Goal: Check status: Check status

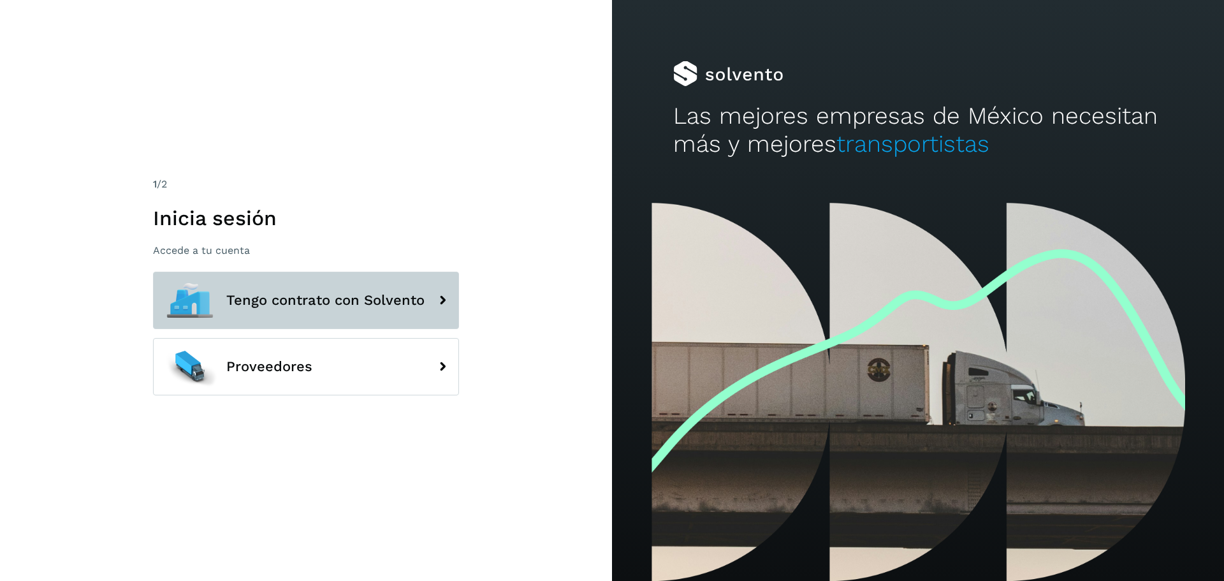
click at [319, 298] on span "Tengo contrato con Solvento" at bounding box center [325, 300] width 198 height 15
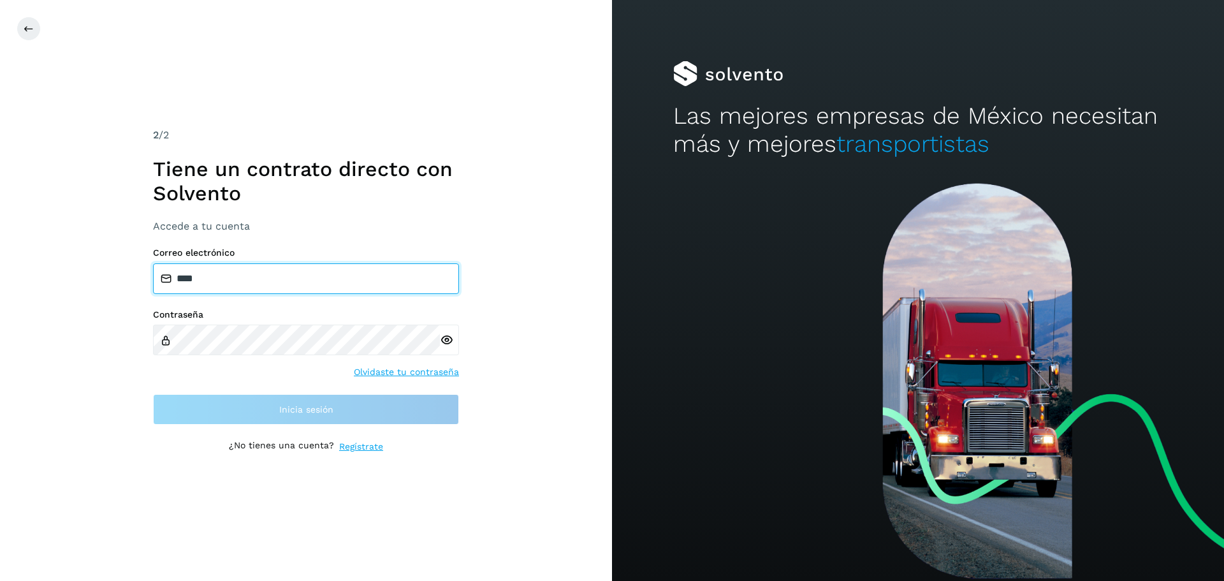
click at [328, 272] on input "****" at bounding box center [306, 278] width 306 height 31
type input "**********"
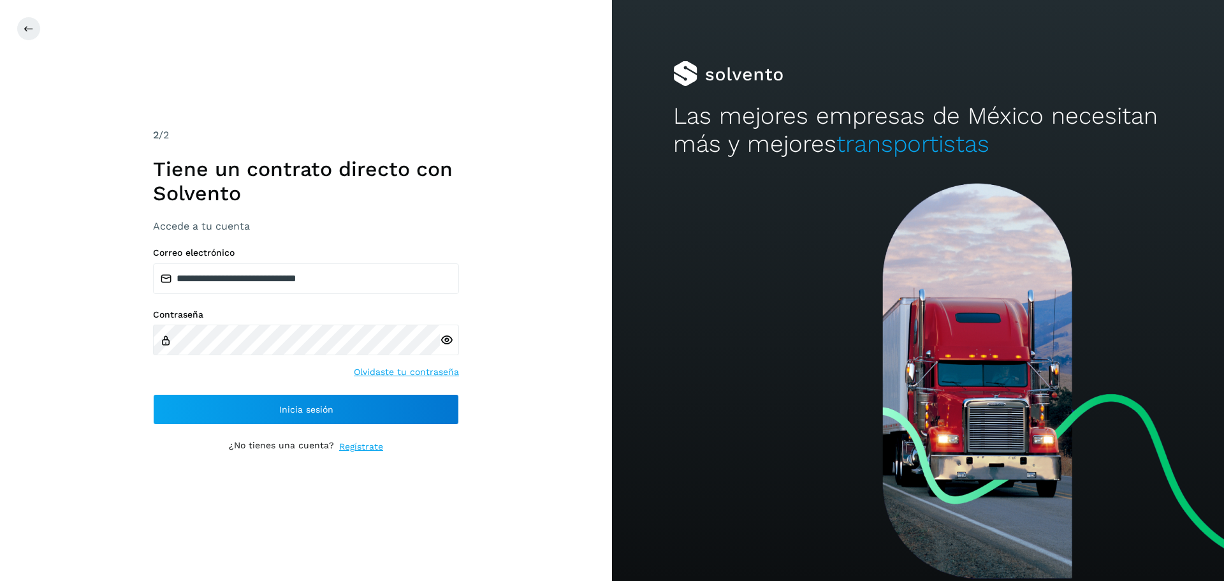
click at [303, 393] on div "**********" at bounding box center [306, 336] width 306 height 178
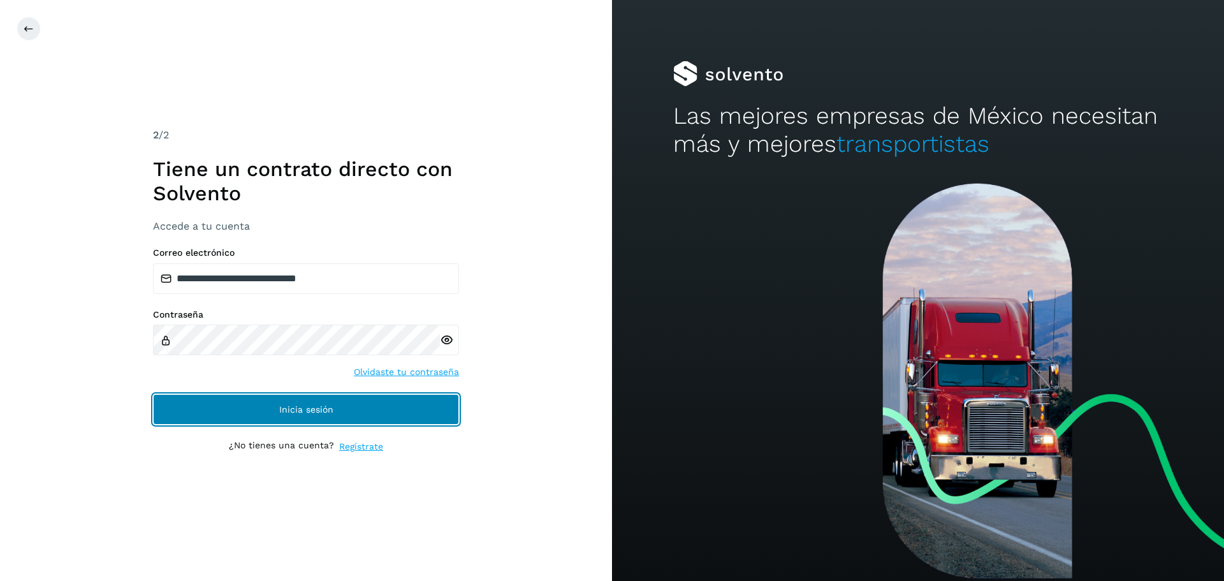
click at [299, 406] on span "Inicia sesión" at bounding box center [306, 409] width 54 height 9
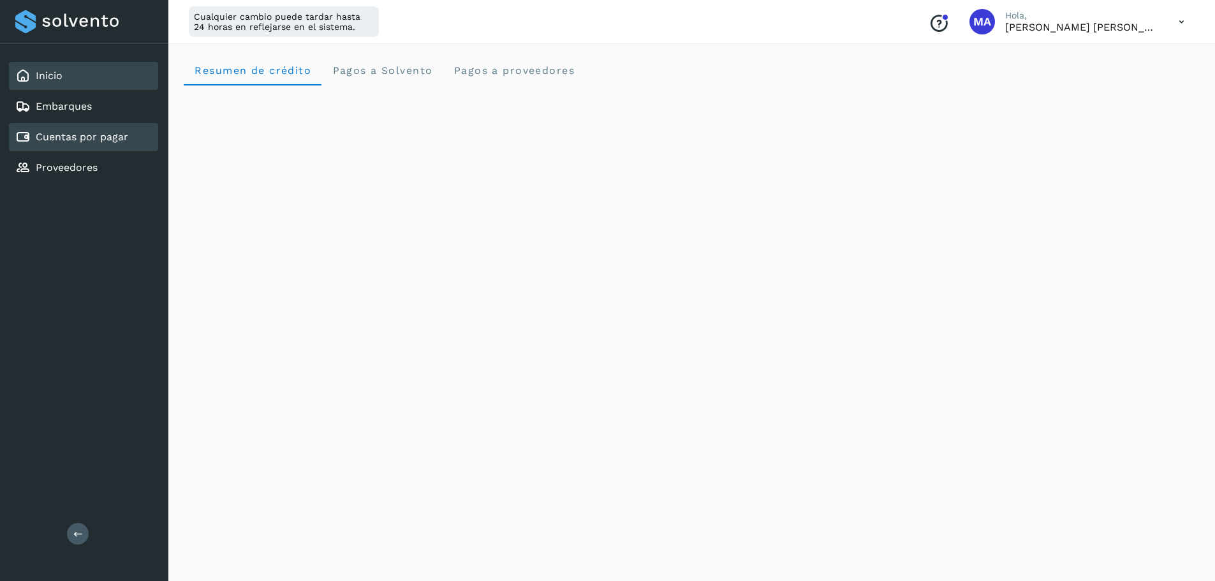
click at [84, 129] on div "Cuentas por pagar" at bounding box center [83, 137] width 149 height 28
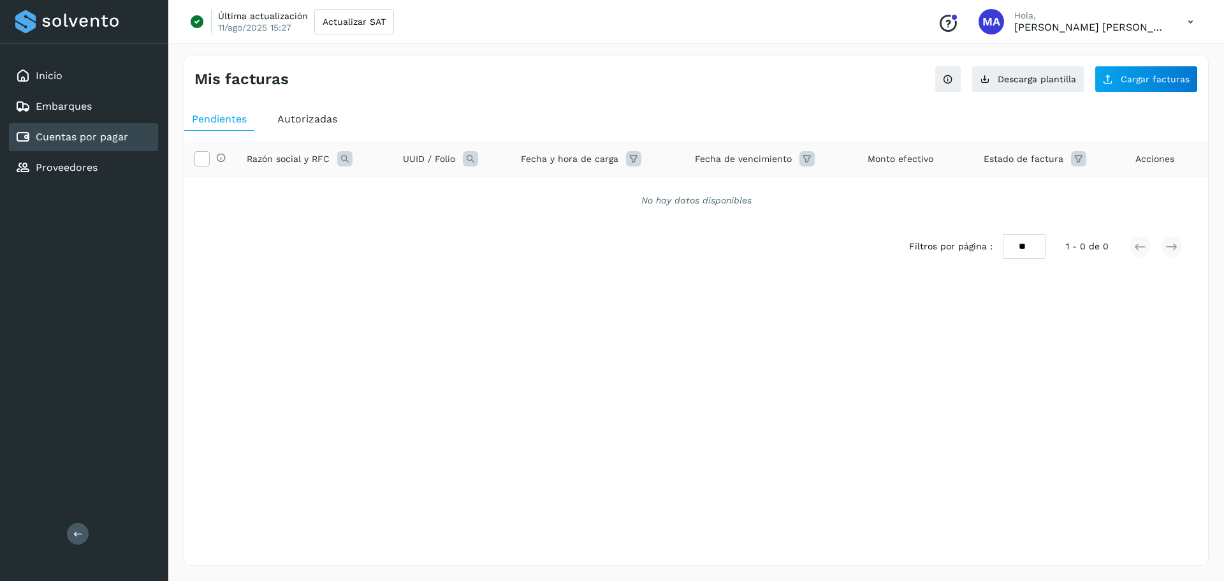
click at [306, 119] on span "Autorizadas" at bounding box center [307, 119] width 60 height 12
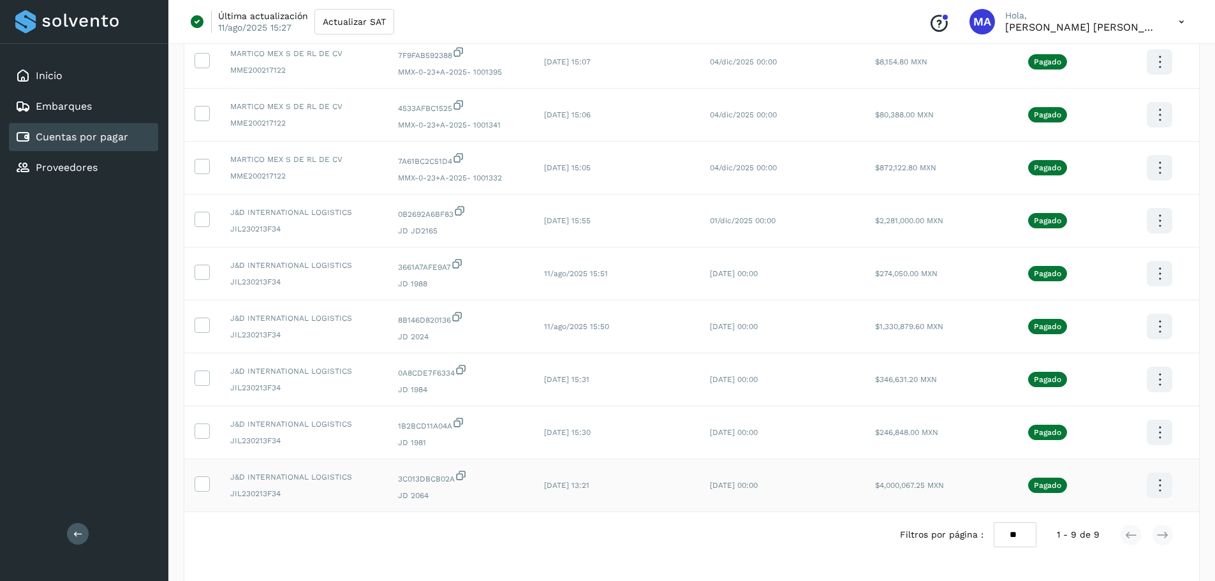
scroll to position [142, 0]
drag, startPoint x: 925, startPoint y: 325, endPoint x: 880, endPoint y: 328, distance: 44.7
click at [880, 328] on span "$1,330,879.60 MXN" at bounding box center [909, 325] width 68 height 9
copy span "1,330,879.60"
drag, startPoint x: 919, startPoint y: 270, endPoint x: 879, endPoint y: 272, distance: 39.6
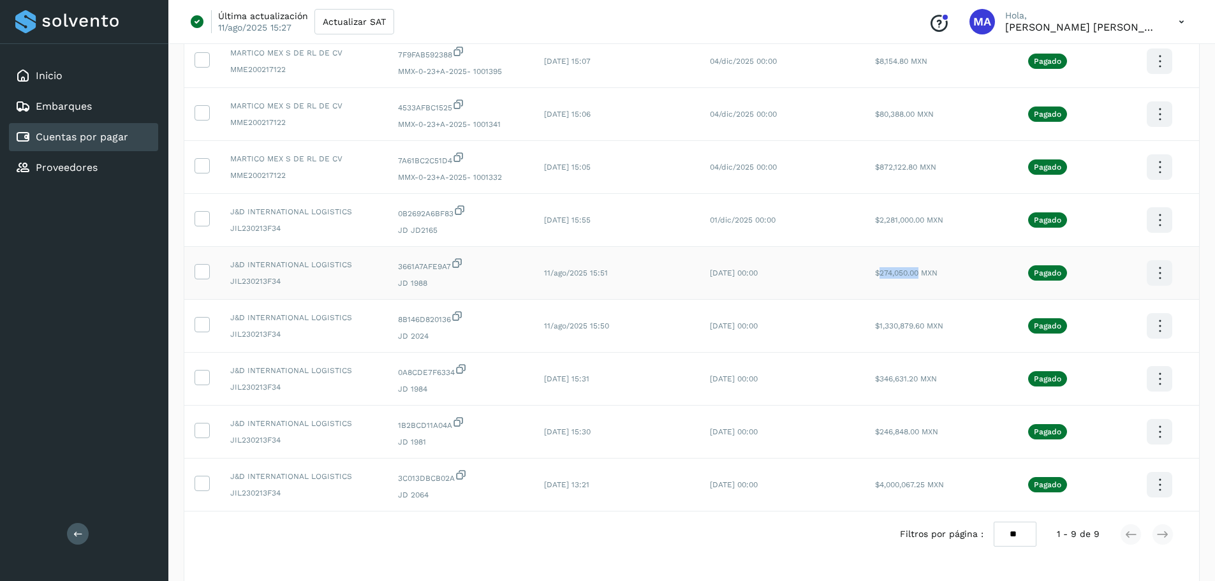
click at [879, 272] on span "$274,050.00 MXN" at bounding box center [906, 272] width 62 height 9
copy span "274,050.00"
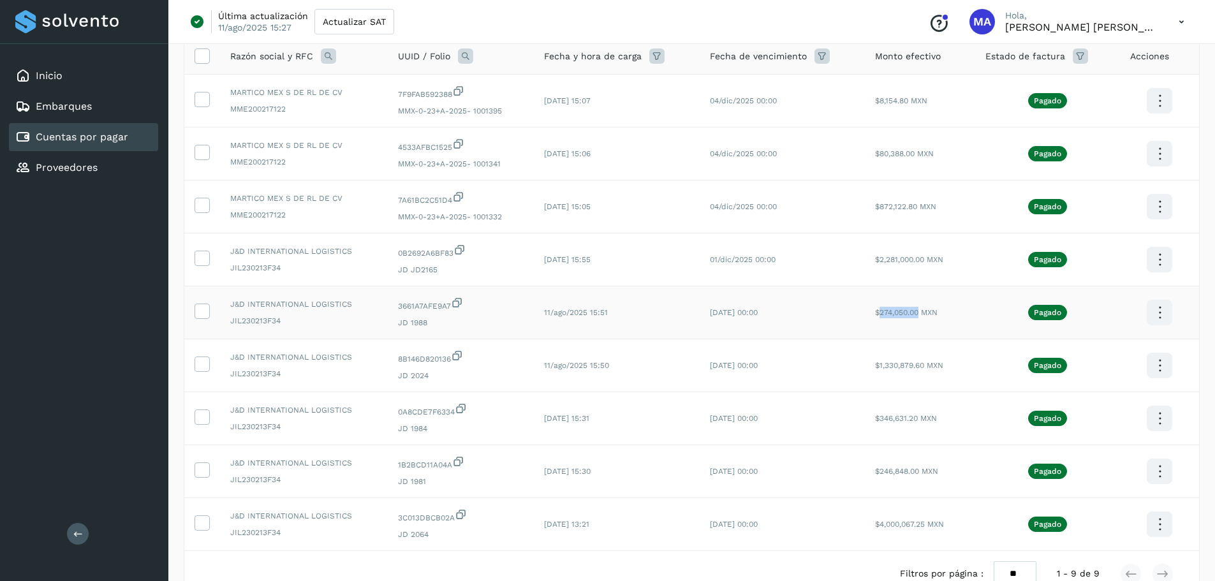
scroll to position [102, 0]
drag, startPoint x: 925, startPoint y: 260, endPoint x: 880, endPoint y: 261, distance: 44.6
click at [880, 261] on span "$2,281,000.00 MXN" at bounding box center [909, 260] width 68 height 9
copy span "2,281,000.00"
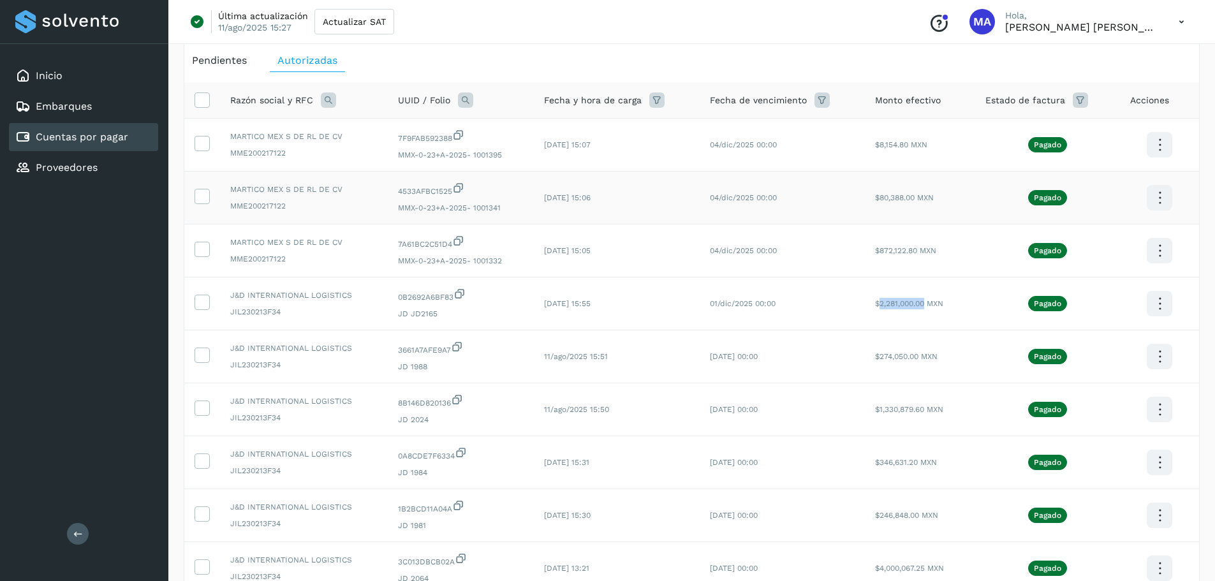
scroll to position [58, 0]
drag, startPoint x: 917, startPoint y: 247, endPoint x: 877, endPoint y: 251, distance: 40.3
click at [877, 251] on span "$872,122.80 MXN" at bounding box center [905, 251] width 61 height 9
copy span "872,122.80"
drag, startPoint x: 917, startPoint y: 198, endPoint x: 880, endPoint y: 195, distance: 37.7
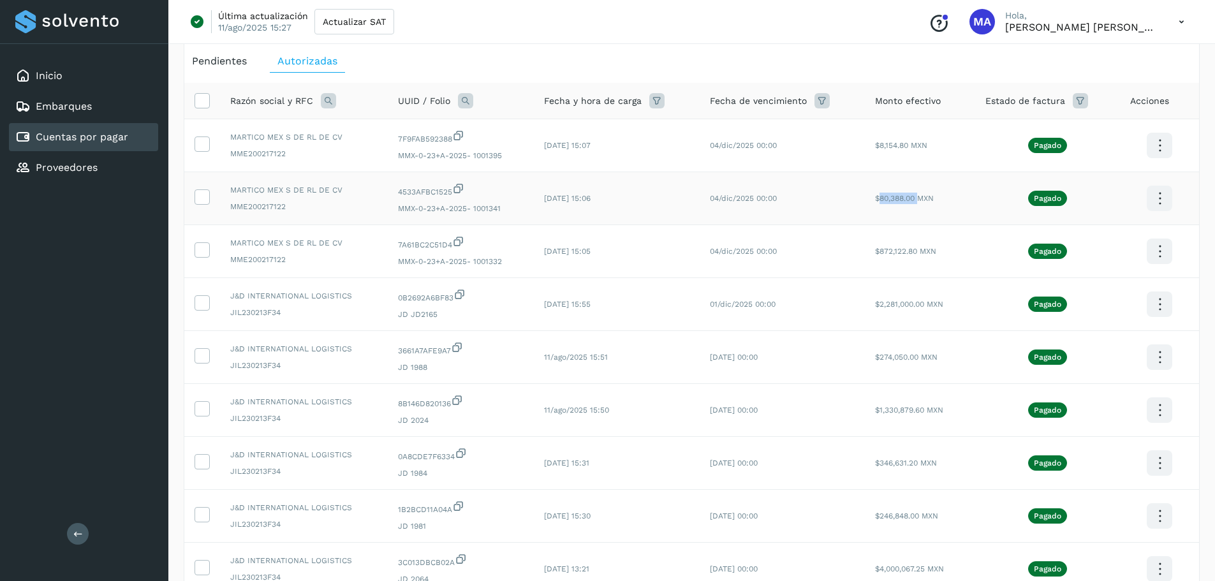
click at [880, 195] on span "$80,388.00 MXN" at bounding box center [904, 198] width 59 height 9
copy span "80,388.00"
drag, startPoint x: 908, startPoint y: 142, endPoint x: 879, endPoint y: 142, distance: 29.3
click at [879, 142] on span "$8,154.80 MXN" at bounding box center [901, 145] width 52 height 9
copy span "8,154.80"
